Goal: Complete application form

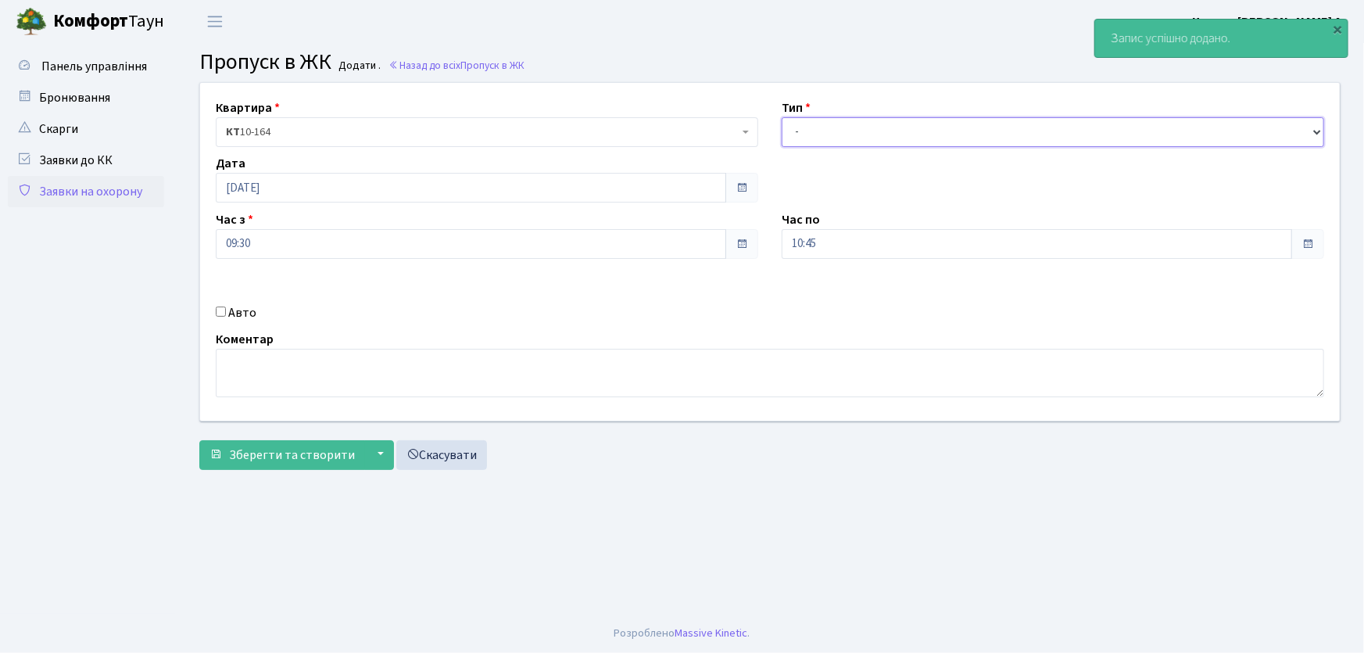
drag, startPoint x: 831, startPoint y: 133, endPoint x: 831, endPoint y: 143, distance: 10.2
click at [831, 133] on select "- Доставка Таксі Гості Сервіс" at bounding box center [1053, 132] width 543 height 30
select select "1"
click at [782, 117] on select "- Доставка Таксі Гості Сервіс" at bounding box center [1053, 132] width 543 height 30
click at [729, 239] on div "Квартира <b>КТ</b>&nbsp;&nbsp;&nbsp;&nbsp;10-164 КТ 10-164 Тип - Доставка Таксі…" at bounding box center [769, 252] width 1163 height 338
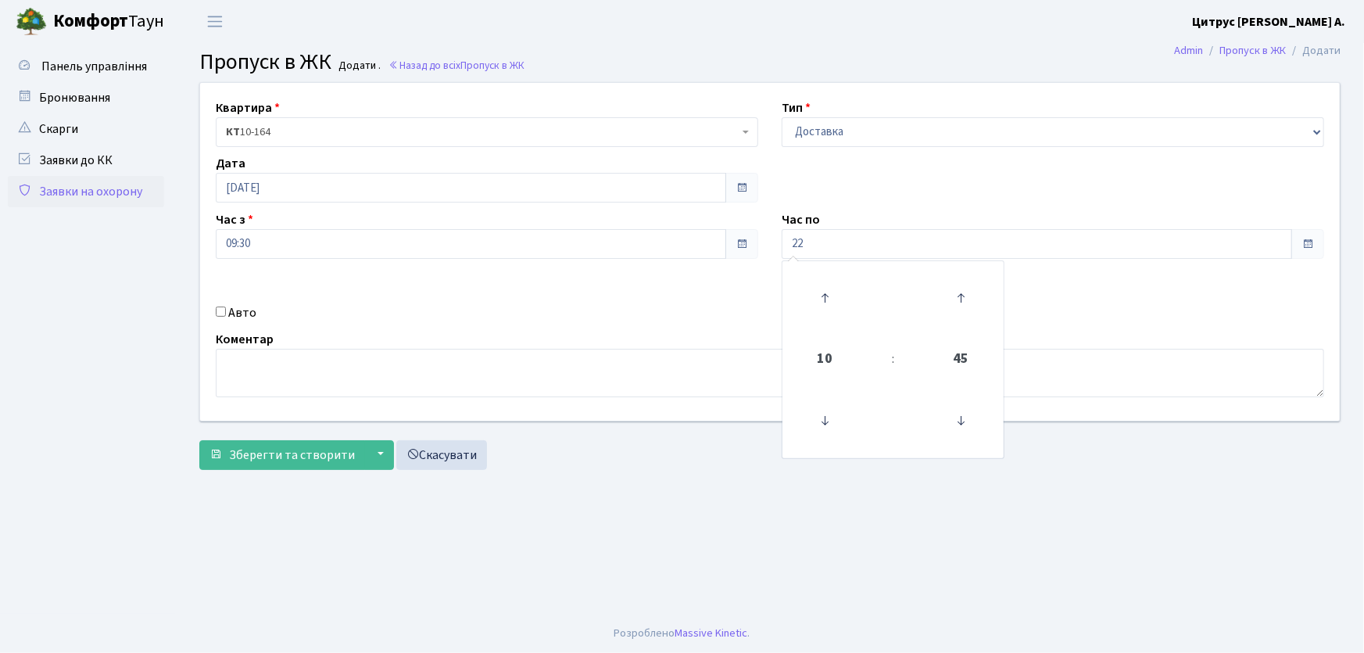
type input "22:00"
click at [221, 313] on input "Авто" at bounding box center [221, 311] width 10 height 10
checkbox input "true"
type input "ка2095мк"
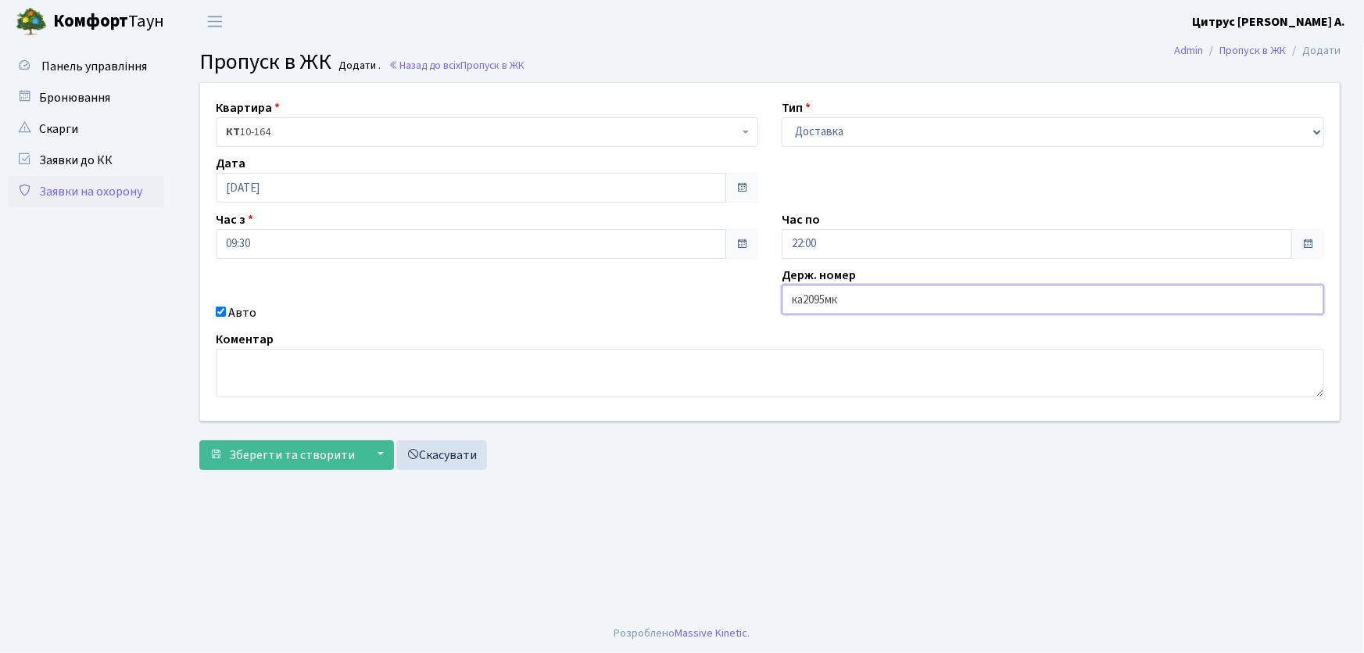
click at [199, 440] on button "Зберегти та створити" at bounding box center [282, 455] width 166 height 30
